Goal: Task Accomplishment & Management: Use online tool/utility

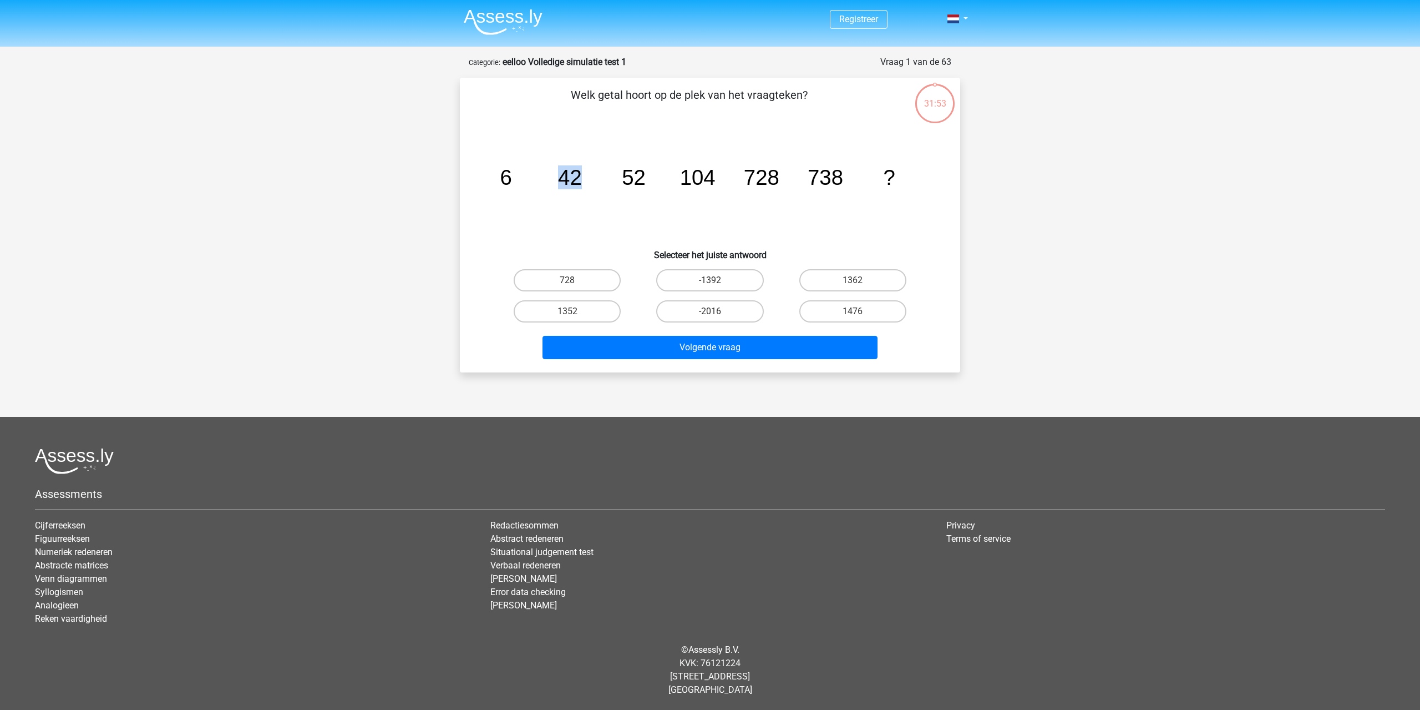
drag, startPoint x: 582, startPoint y: 179, endPoint x: 547, endPoint y: 179, distance: 35.0
click at [547, 179] on icon "image/svg+xml 6 42 52 104 728 738 ?" at bounding box center [710, 185] width 447 height 112
drag, startPoint x: 624, startPoint y: 176, endPoint x: 657, endPoint y: 179, distance: 33.9
click at [657, 179] on icon "image/svg+xml 6 42 52 104 728 738 ?" at bounding box center [710, 185] width 447 height 112
drag, startPoint x: 687, startPoint y: 179, endPoint x: 710, endPoint y: 179, distance: 22.2
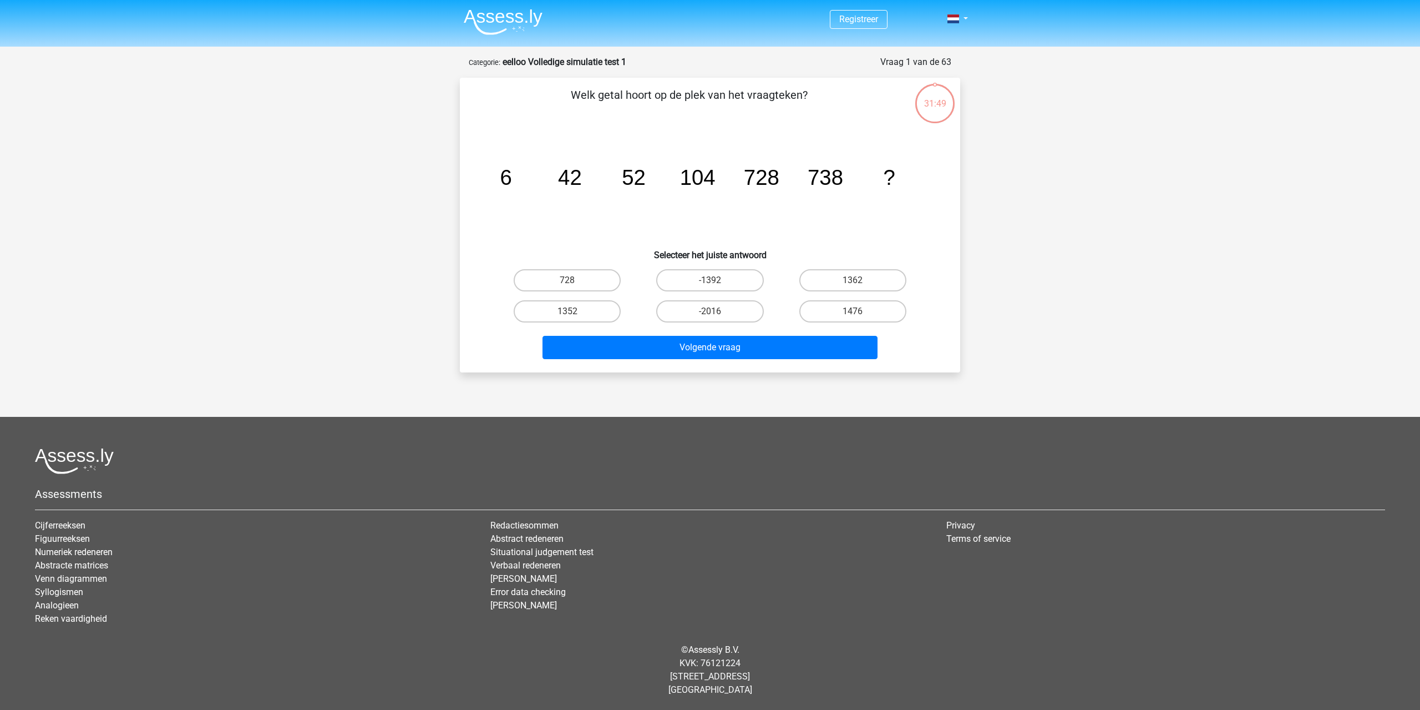
click at [696, 179] on tspan "104" at bounding box center [698, 177] width 36 height 24
drag, startPoint x: 692, startPoint y: 176, endPoint x: 676, endPoint y: 173, distance: 16.4
click at [730, 179] on icon "image/svg+xml 6 42 52 104 728 738 ?" at bounding box center [710, 185] width 447 height 112
drag, startPoint x: 676, startPoint y: 173, endPoint x: 726, endPoint y: 179, distance: 50.9
click at [726, 179] on icon "image/svg+xml 6 42 52 104 728 738 ?" at bounding box center [710, 185] width 447 height 112
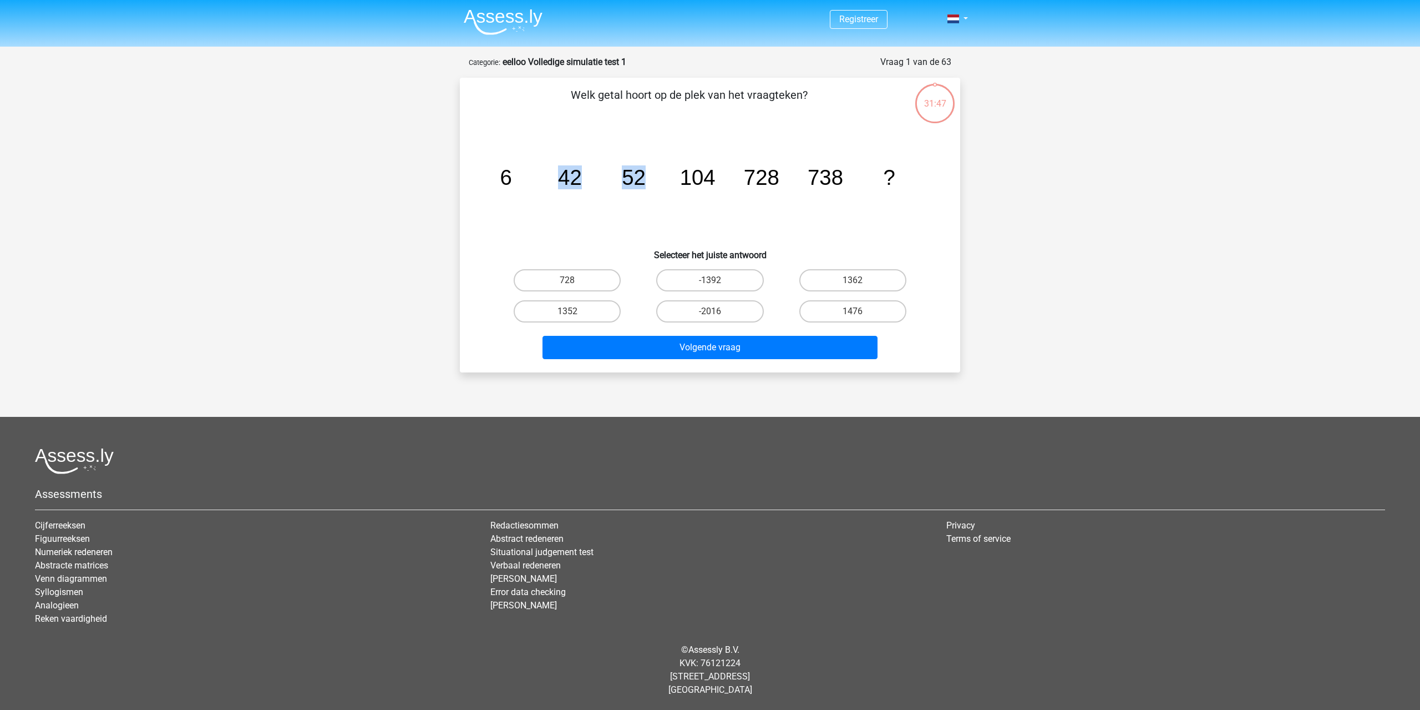
drag, startPoint x: 515, startPoint y: 173, endPoint x: 644, endPoint y: 193, distance: 130.3
click at [650, 193] on icon "image/svg+xml 6 42 52 104 728 738 ?" at bounding box center [710, 185] width 447 height 112
click at [843, 312] on label "1476" at bounding box center [853, 311] width 107 height 22
click at [853, 312] on input "1476" at bounding box center [856, 314] width 7 height 7
radio input "true"
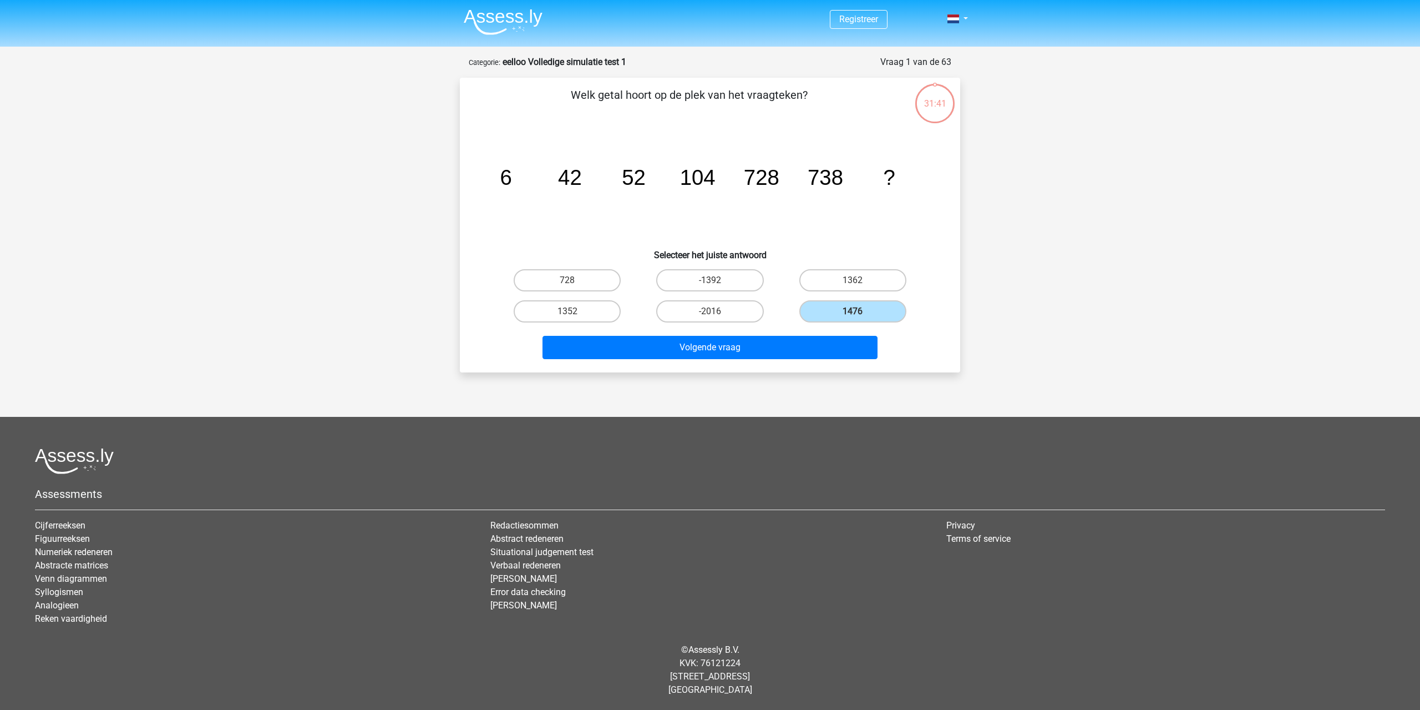
drag, startPoint x: 1, startPoint y: 0, endPoint x: 138, endPoint y: 119, distance: 181.3
click at [138, 119] on div "Registreer" at bounding box center [710, 346] width 1420 height 692
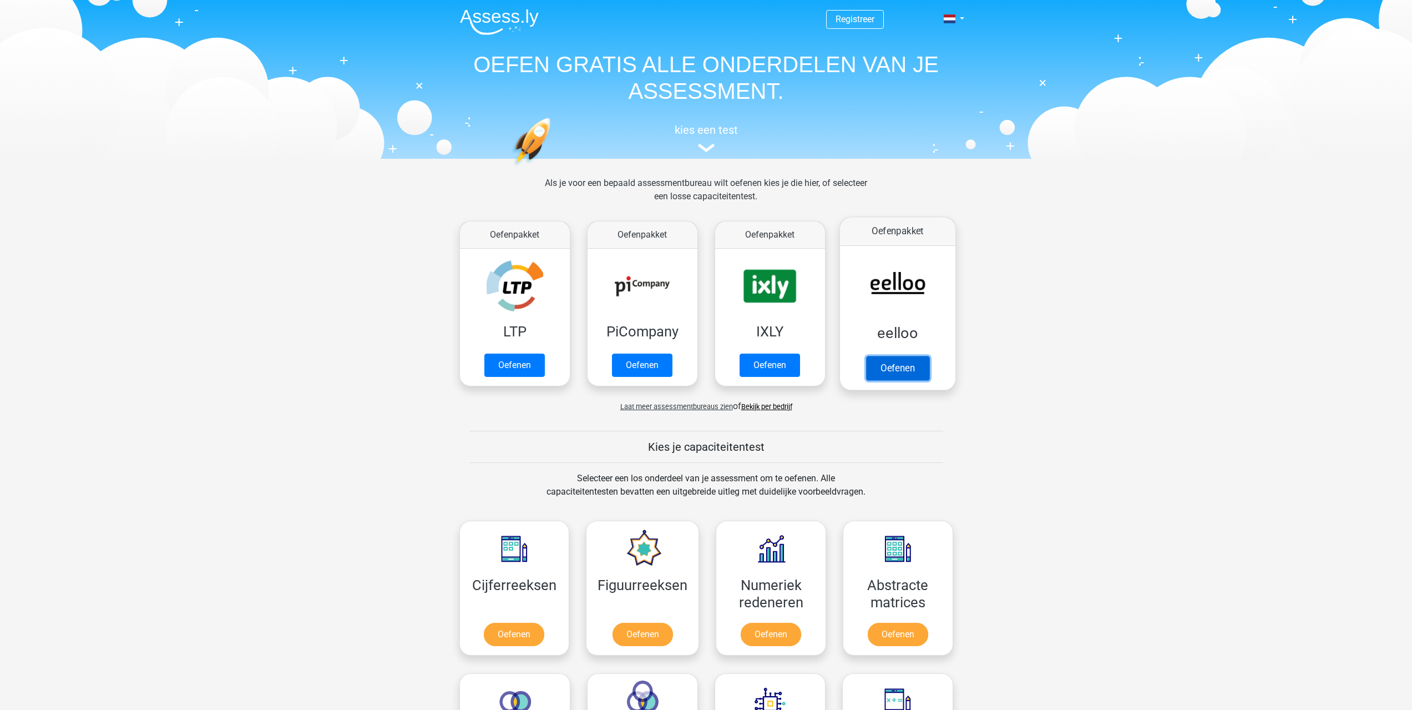
click at [901, 371] on link "Oefenen" at bounding box center [897, 368] width 63 height 24
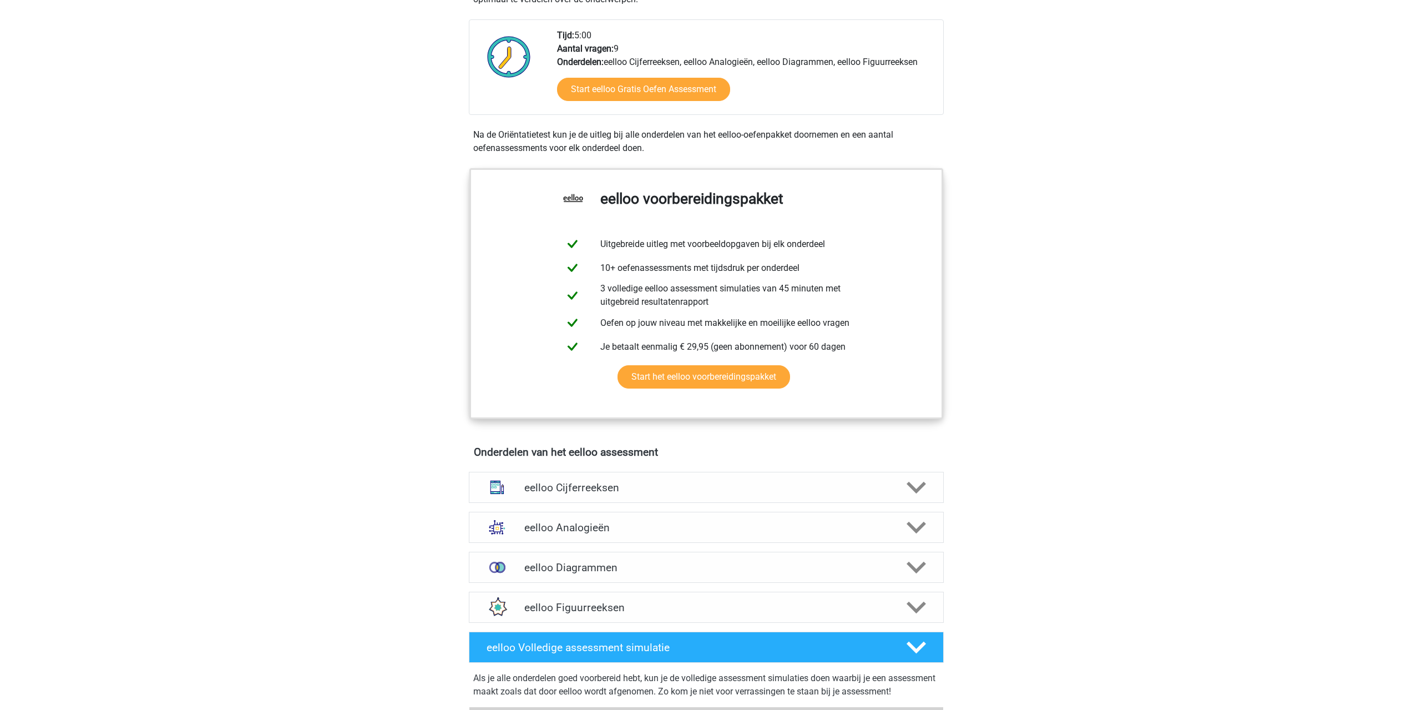
scroll to position [222, 0]
